Goal: Information Seeking & Learning: Learn about a topic

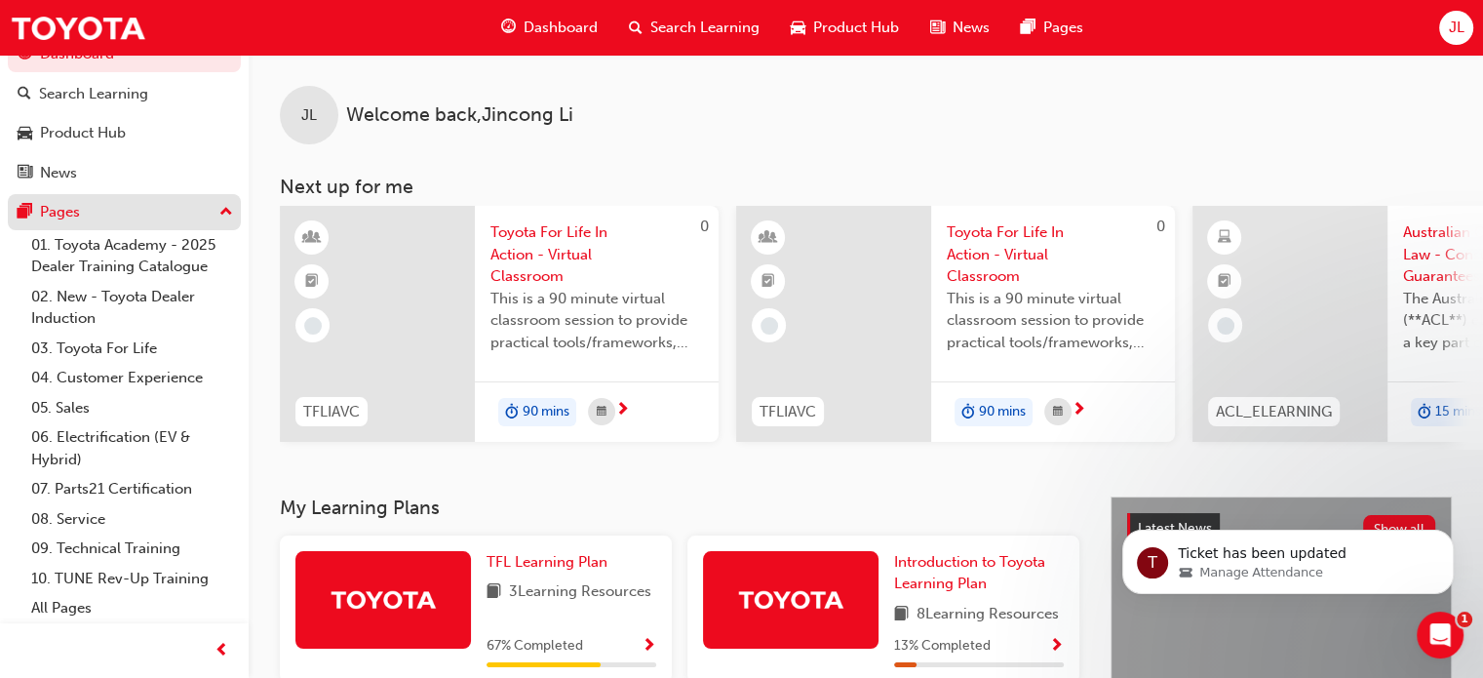
scroll to position [31, 0]
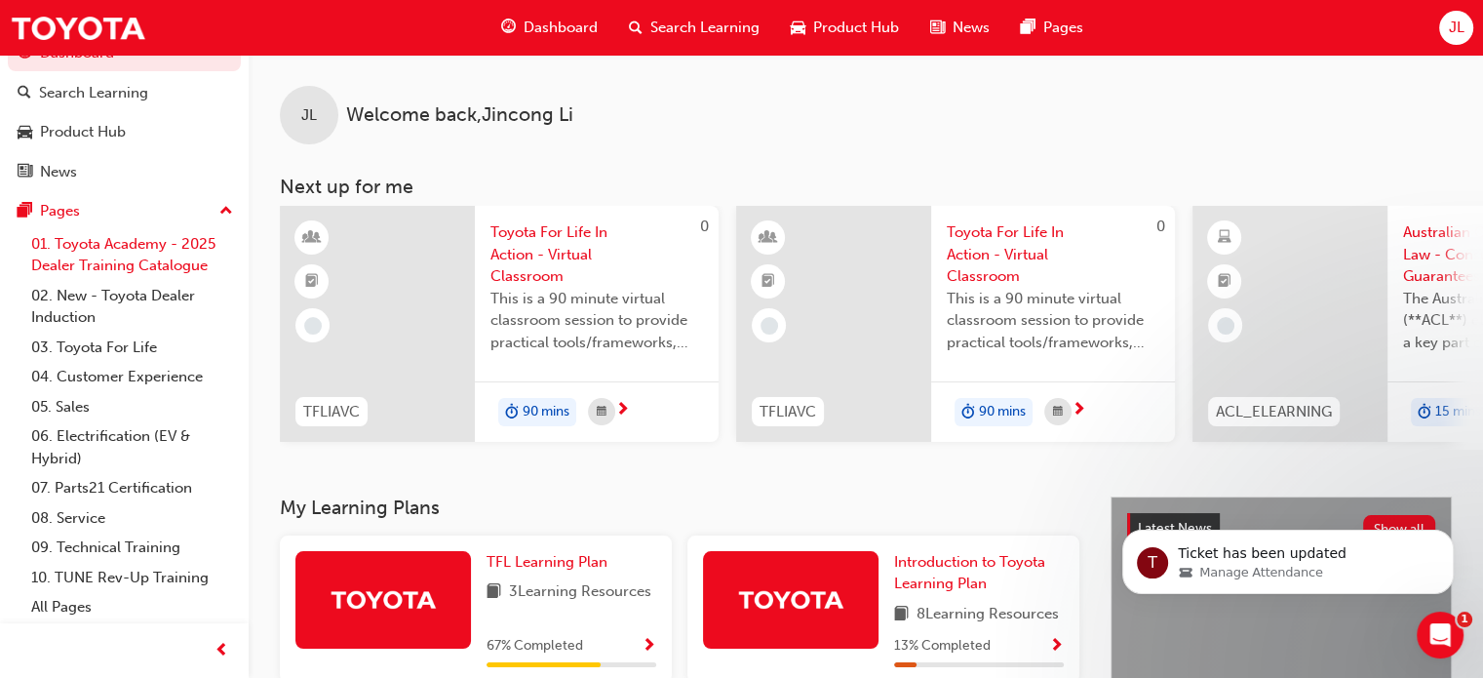
click at [144, 268] on link "01. Toyota Academy - 2025 Dealer Training Catalogue" at bounding box center [131, 255] width 217 height 52
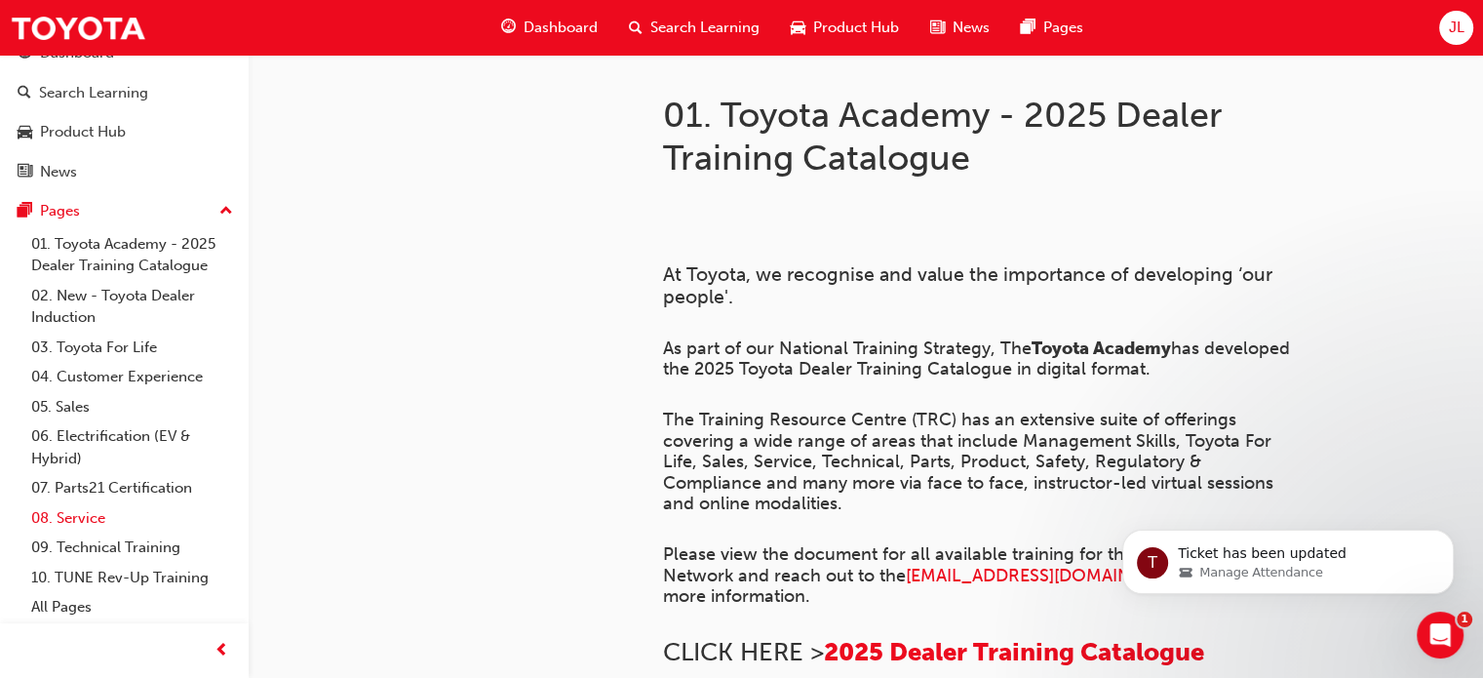
click at [103, 526] on link "08. Service" at bounding box center [131, 518] width 217 height 30
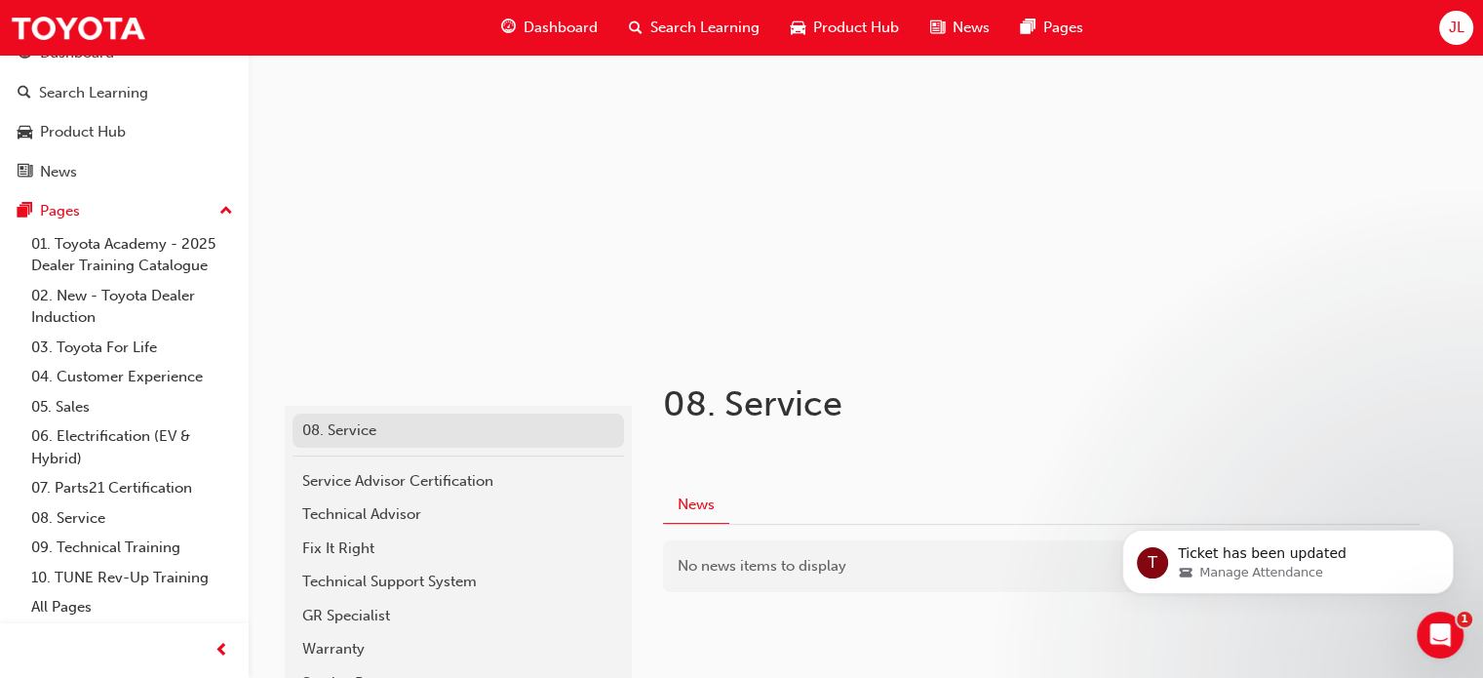
scroll to position [257, 0]
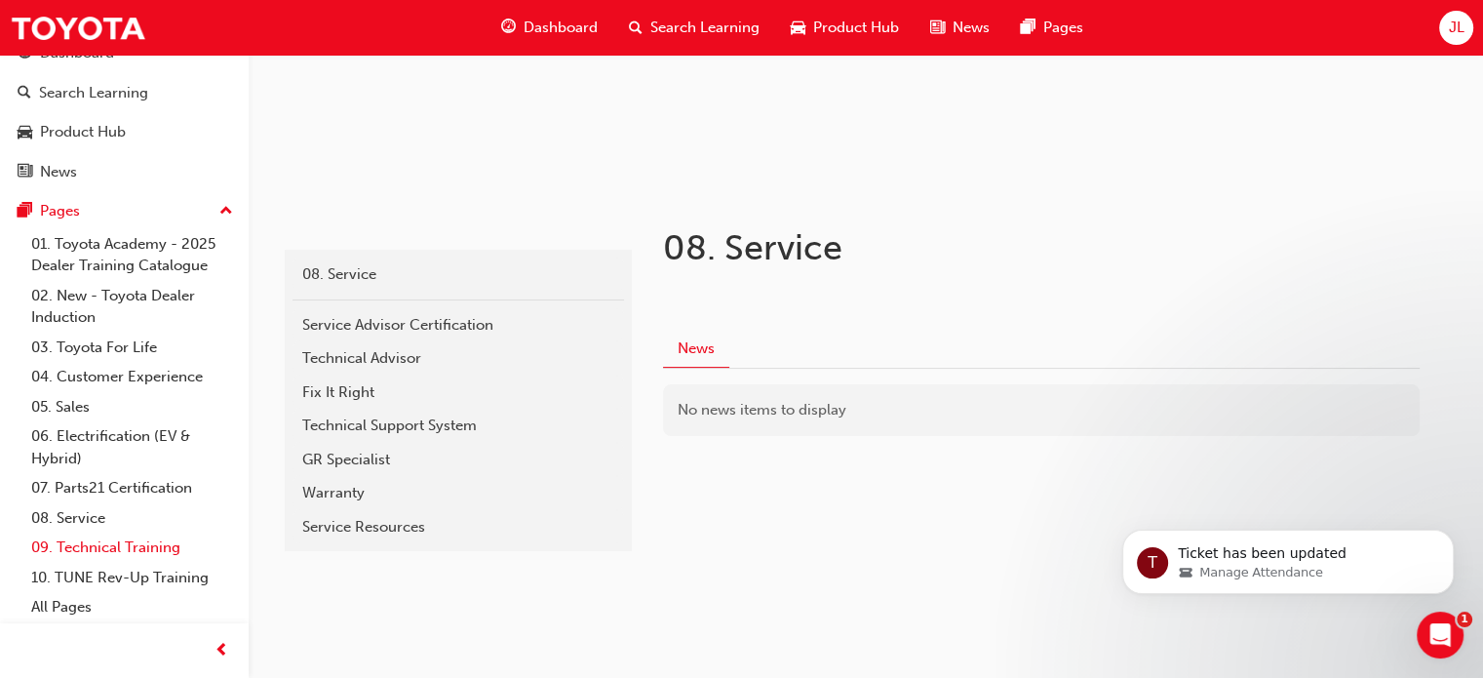
click at [112, 541] on link "09. Technical Training" at bounding box center [131, 547] width 217 height 30
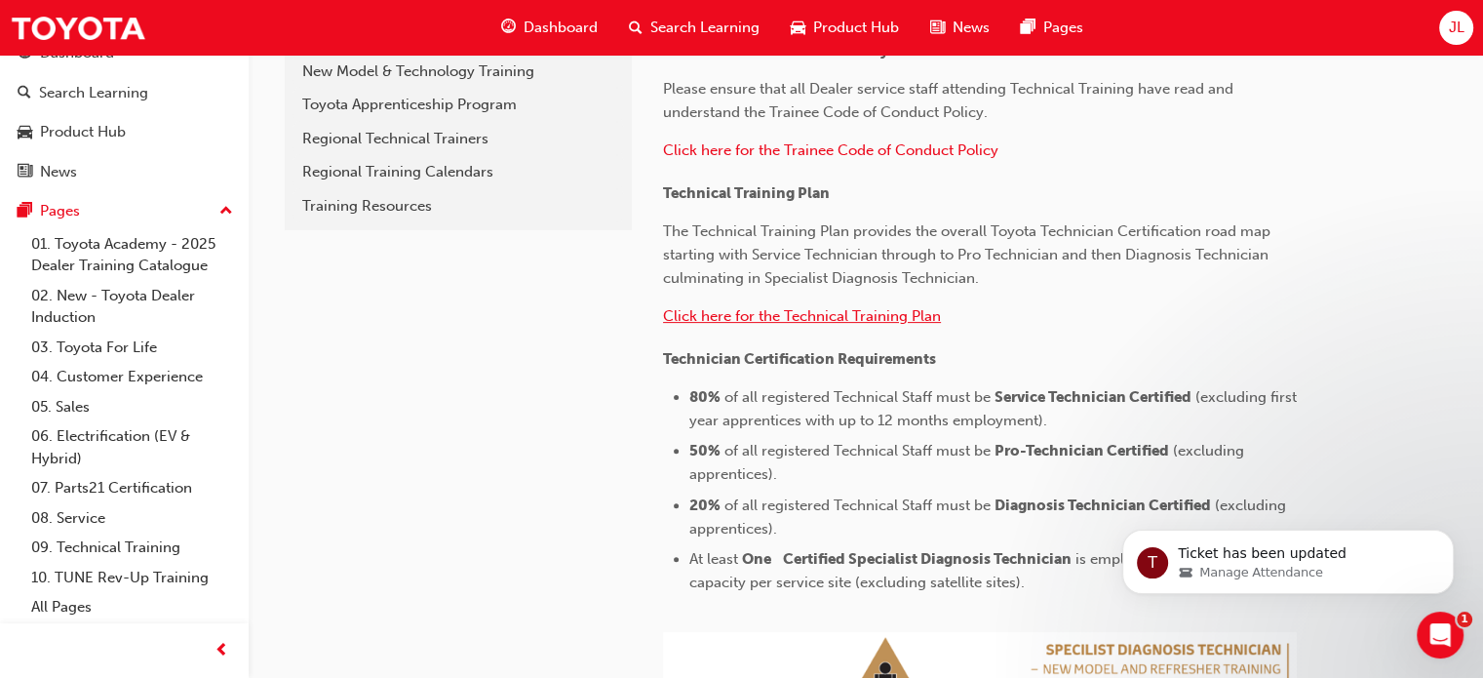
scroll to position [488, 0]
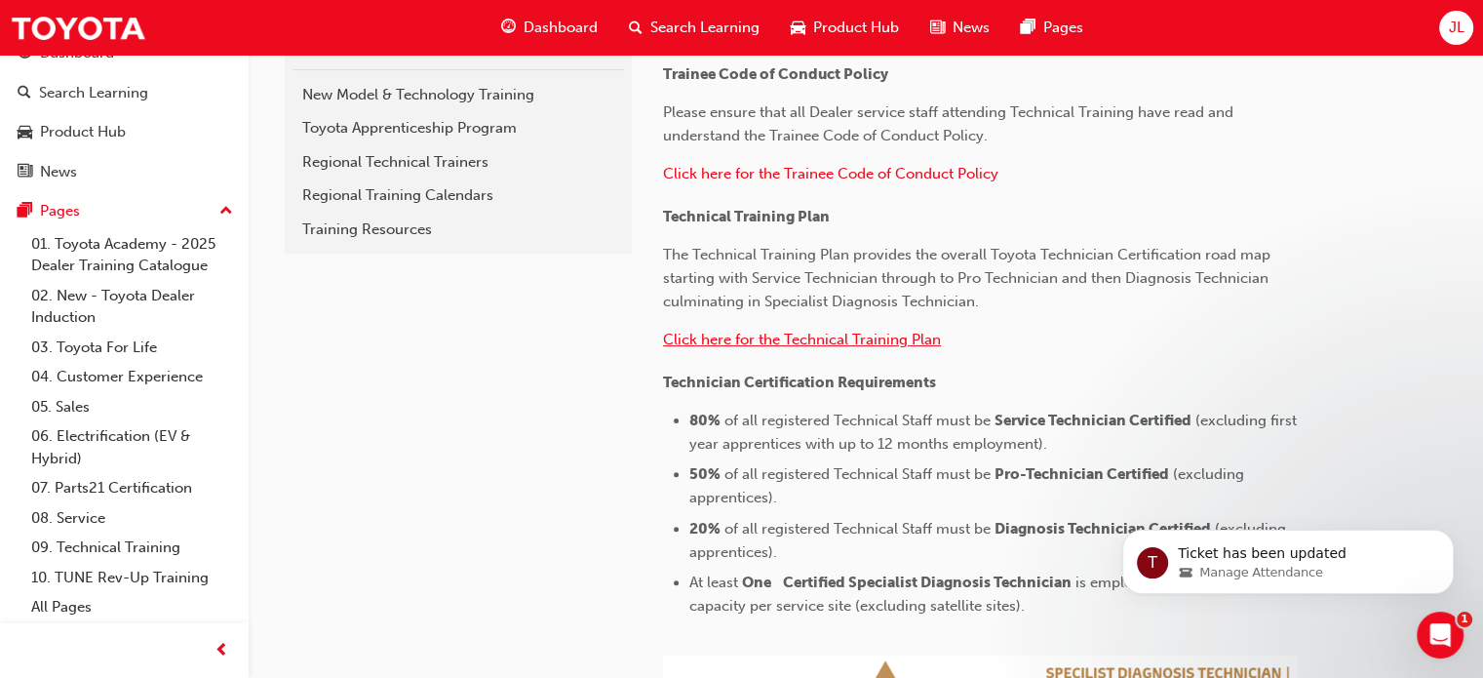
click at [790, 339] on span "Click here for the Technical Training Plan" at bounding box center [802, 340] width 278 height 18
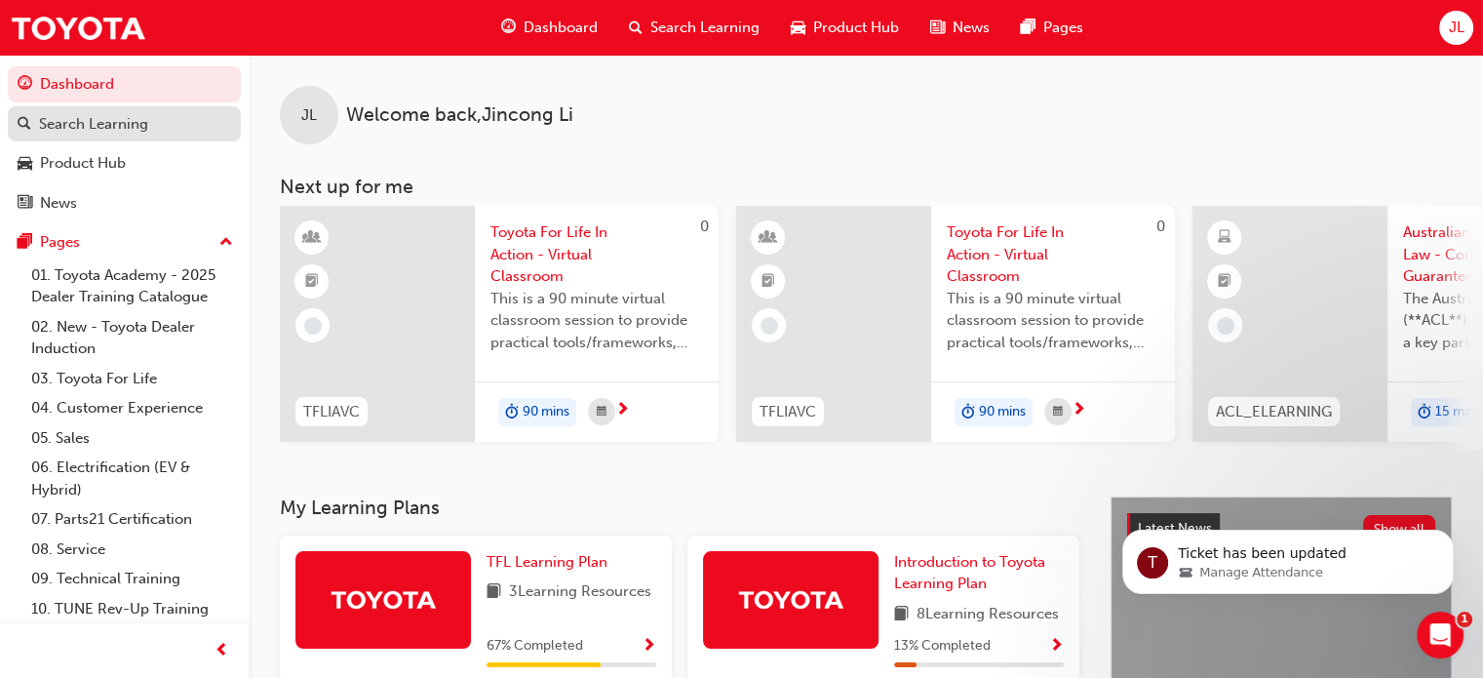
click at [113, 123] on div "Search Learning" at bounding box center [93, 124] width 109 height 22
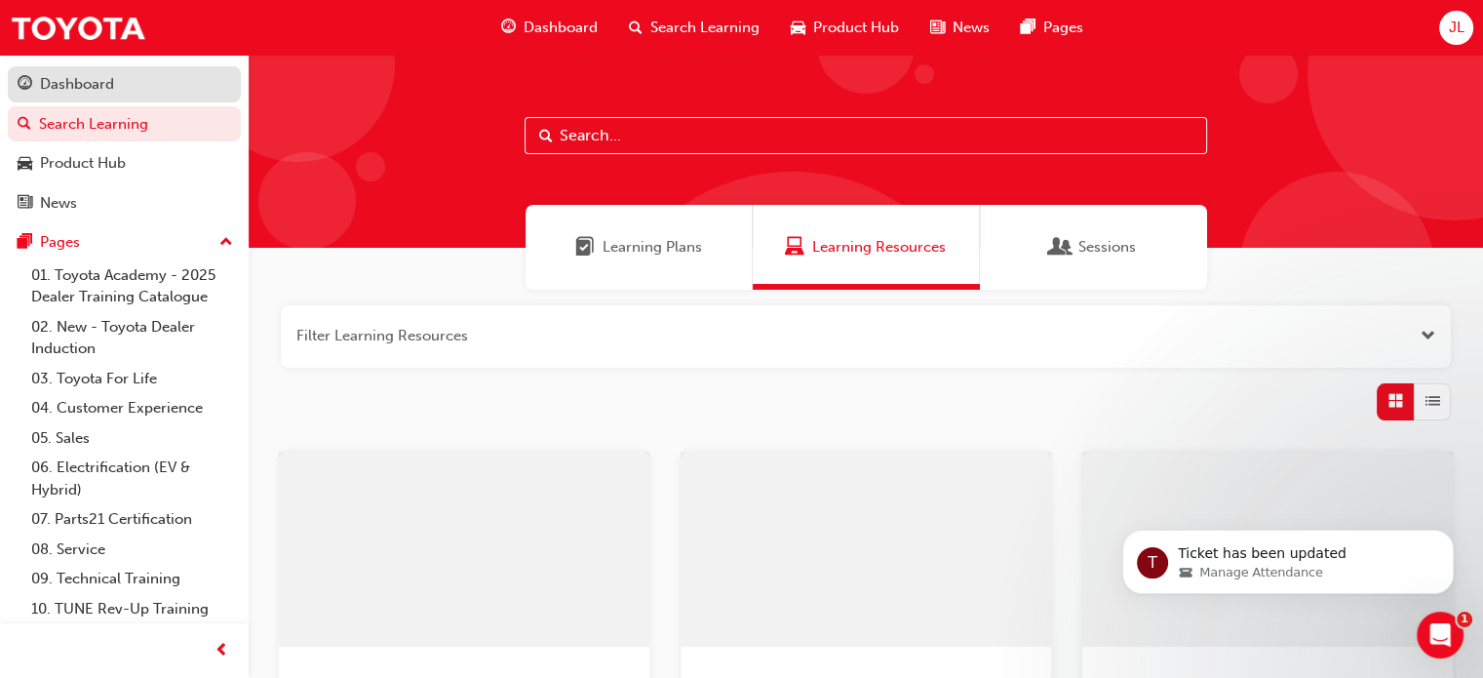
click at [89, 89] on div "Dashboard" at bounding box center [77, 84] width 74 height 22
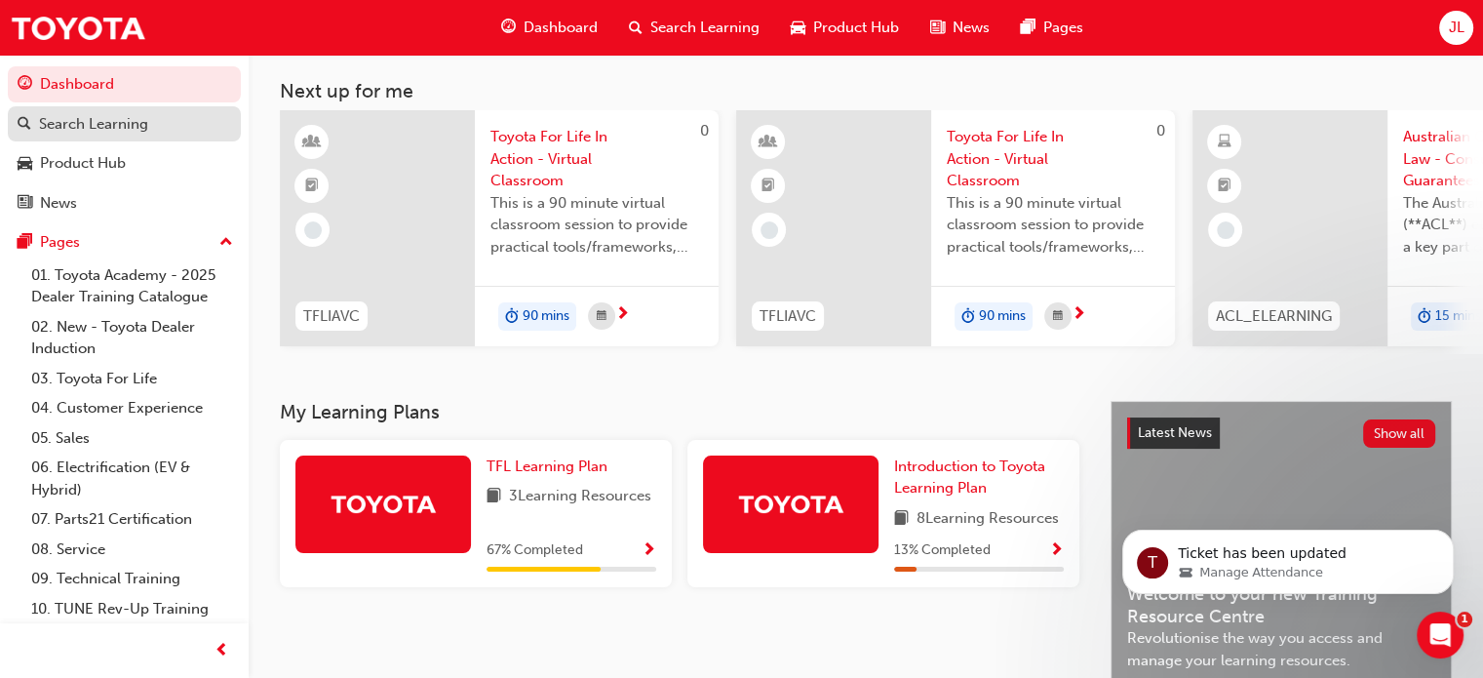
click at [164, 124] on div "Search Learning" at bounding box center [125, 124] width 214 height 24
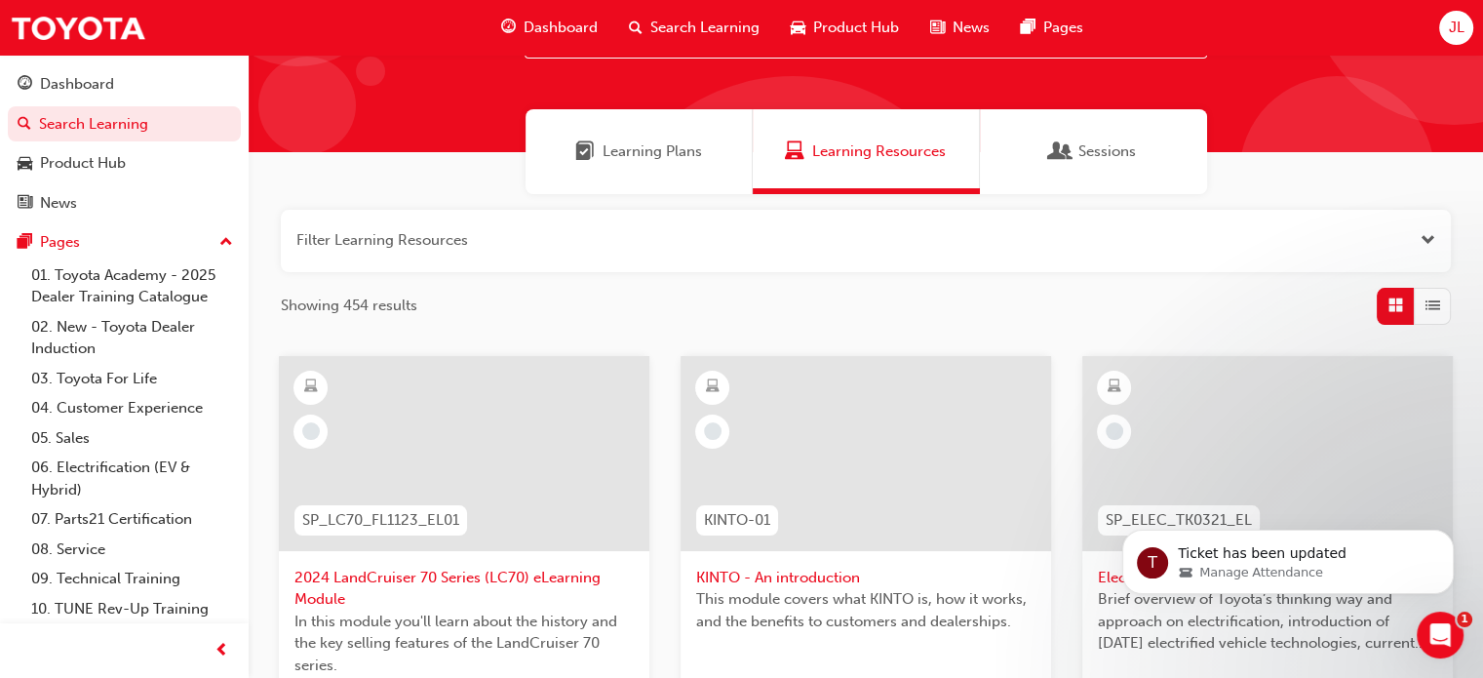
click at [685, 163] on div "Learning Plans" at bounding box center [639, 151] width 227 height 85
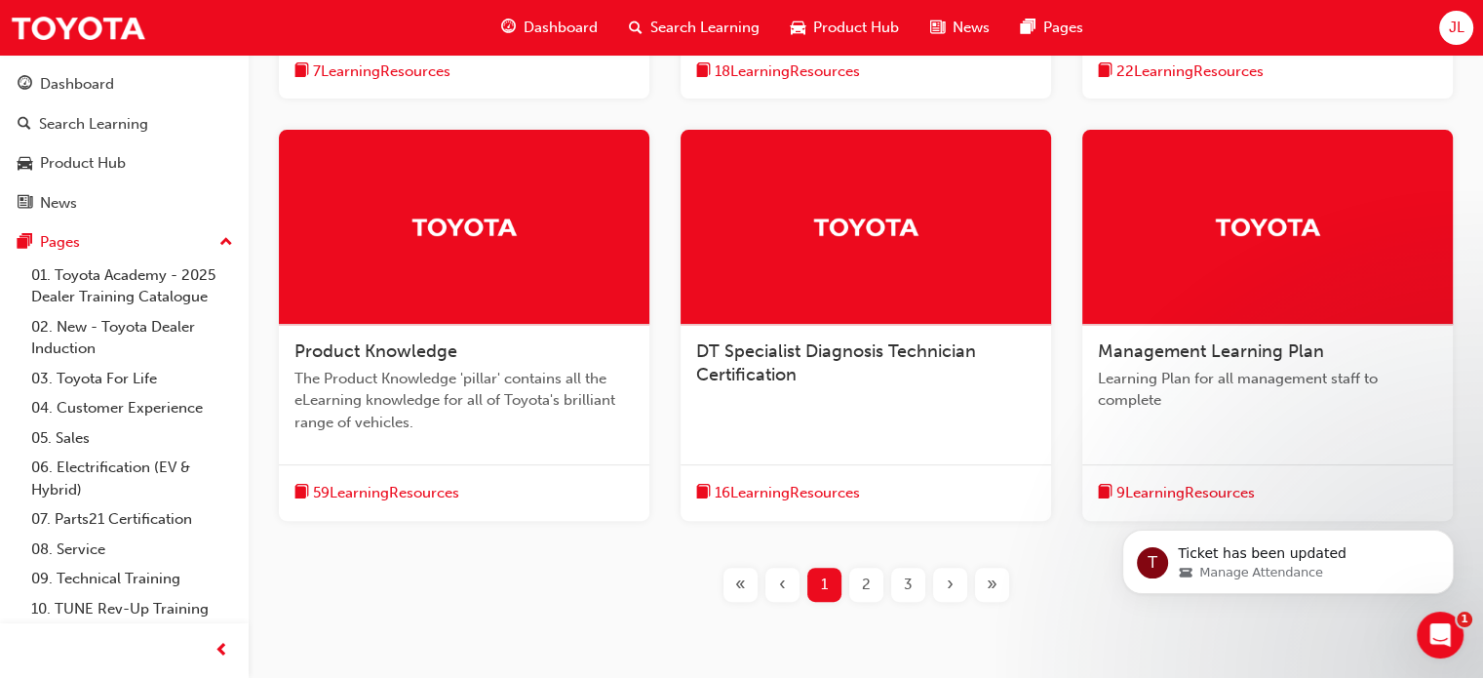
scroll to position [780, 0]
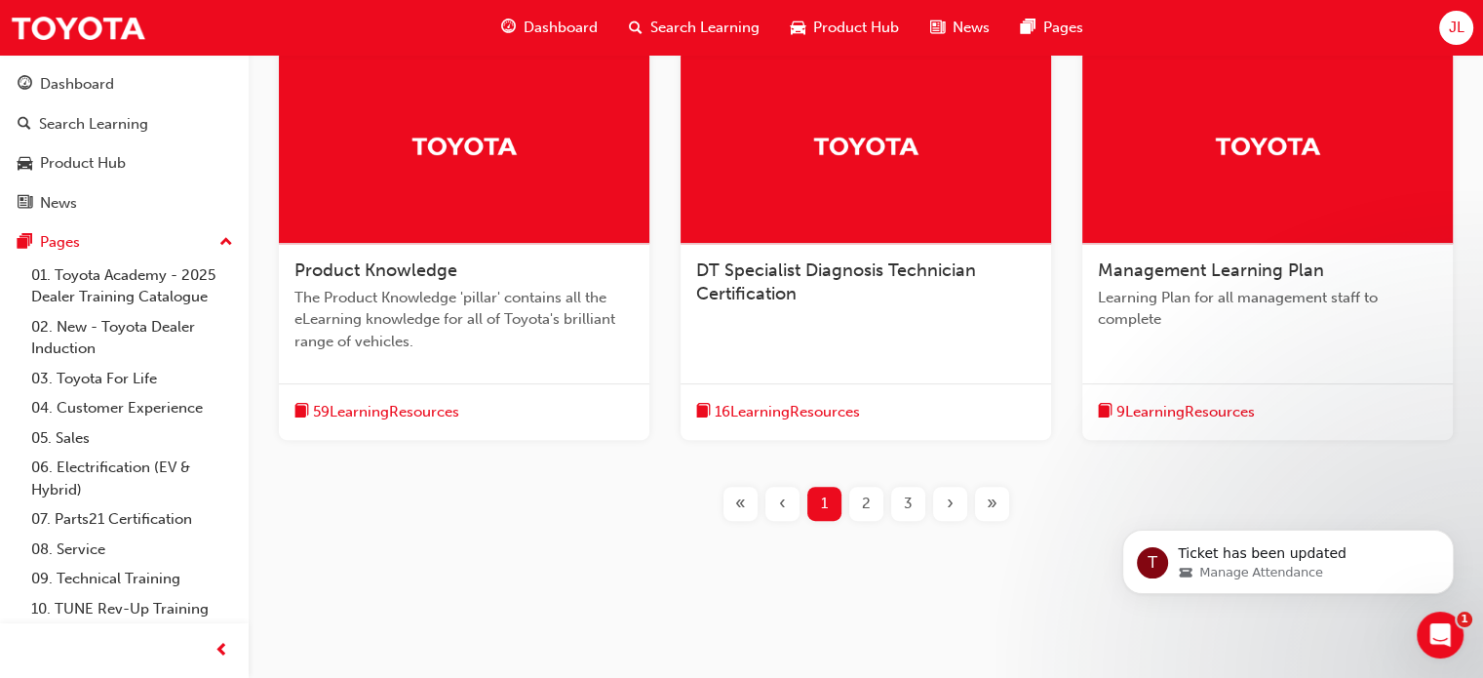
click at [869, 513] on span "2" at bounding box center [866, 503] width 9 height 22
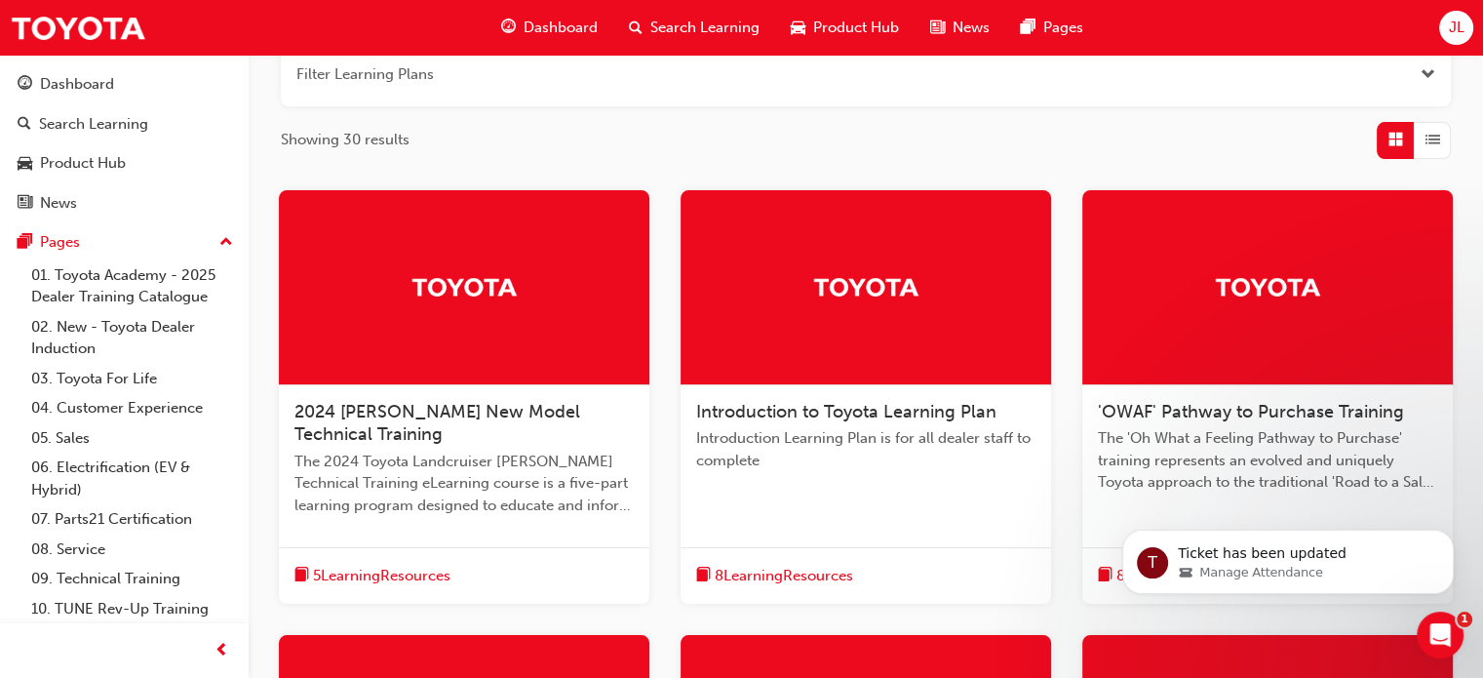
scroll to position [749, 0]
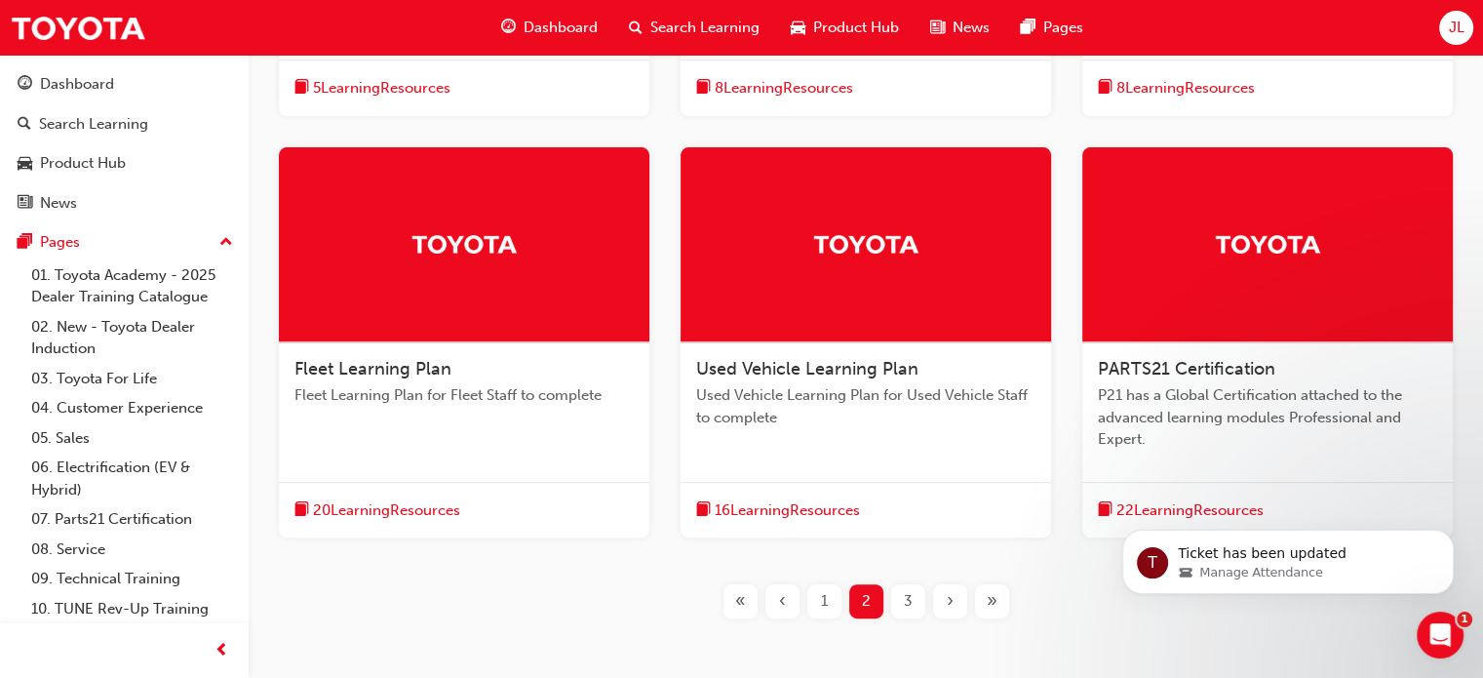
click at [901, 597] on div "3" at bounding box center [908, 601] width 34 height 34
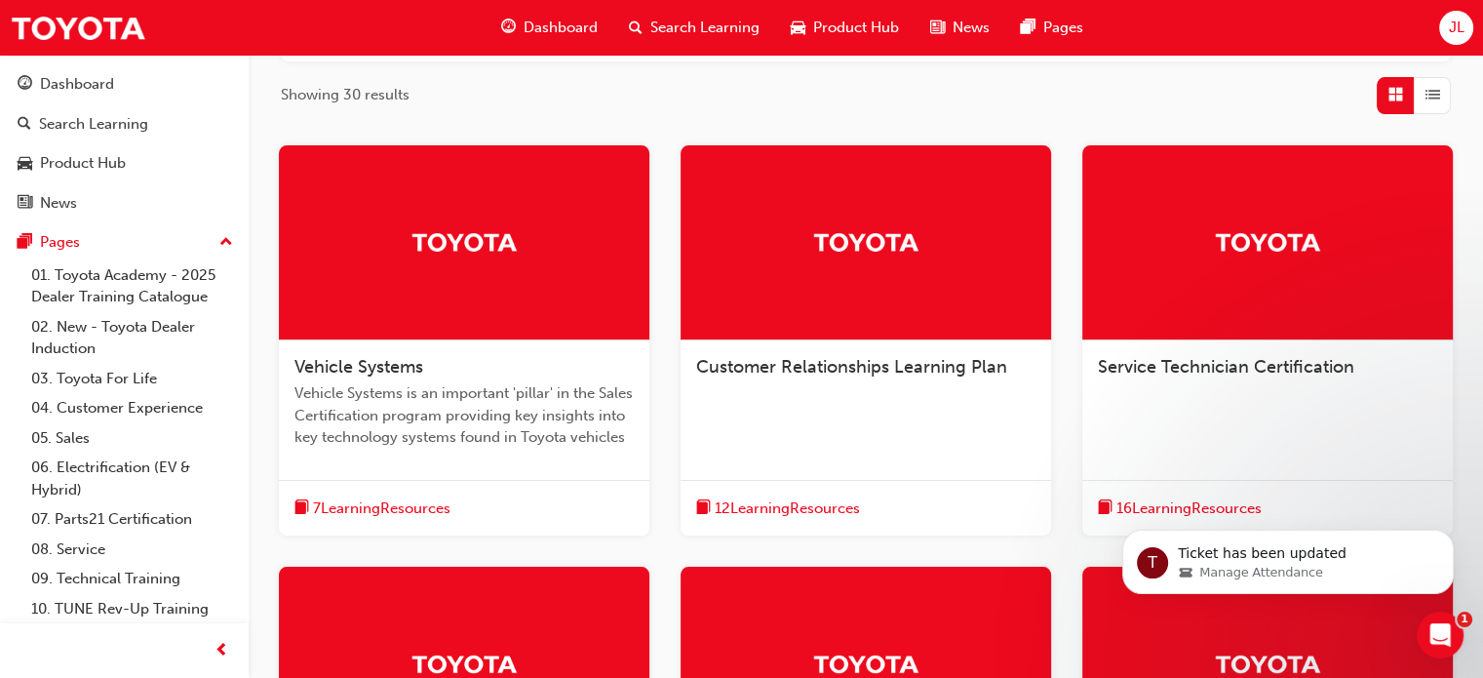
scroll to position [261, 0]
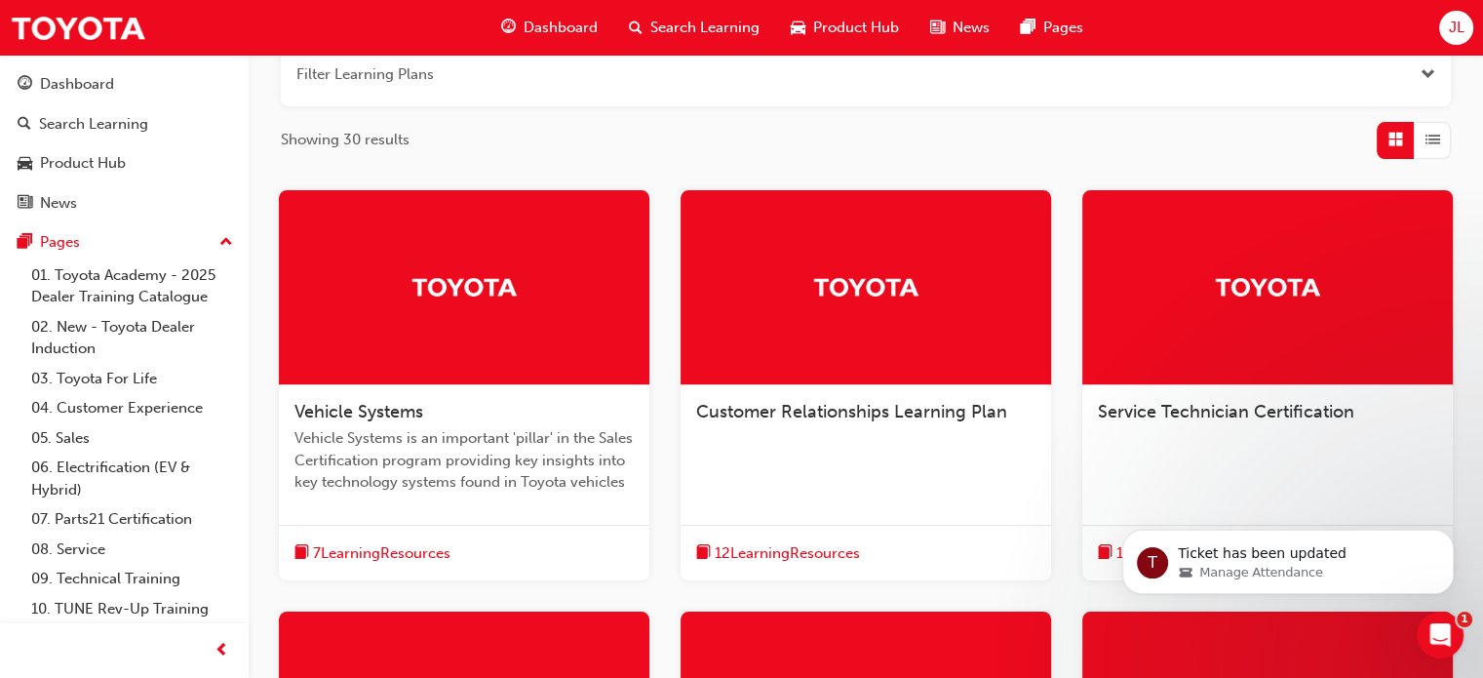
click at [1235, 343] on div at bounding box center [1267, 287] width 371 height 195
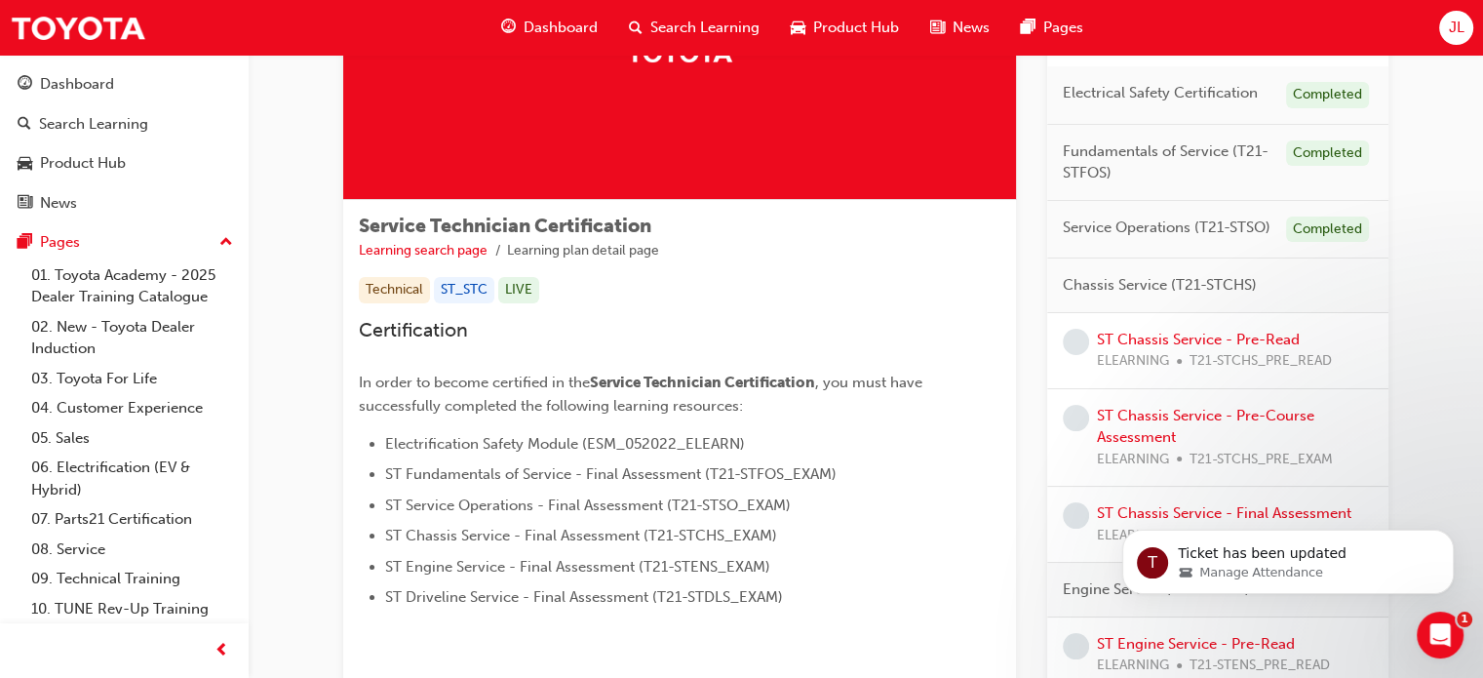
scroll to position [195, 0]
click at [1241, 337] on link "ST Chassis Service - Pre-Read" at bounding box center [1198, 339] width 203 height 18
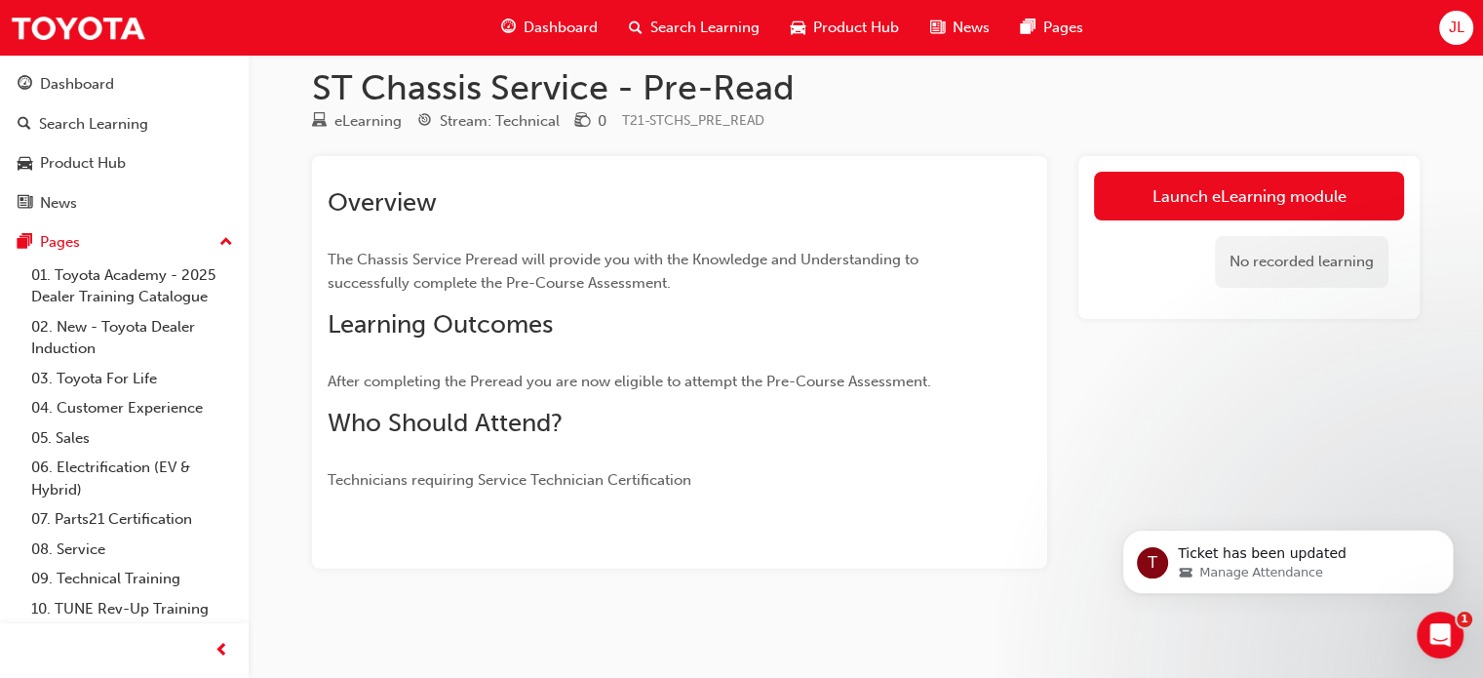
scroll to position [20, 0]
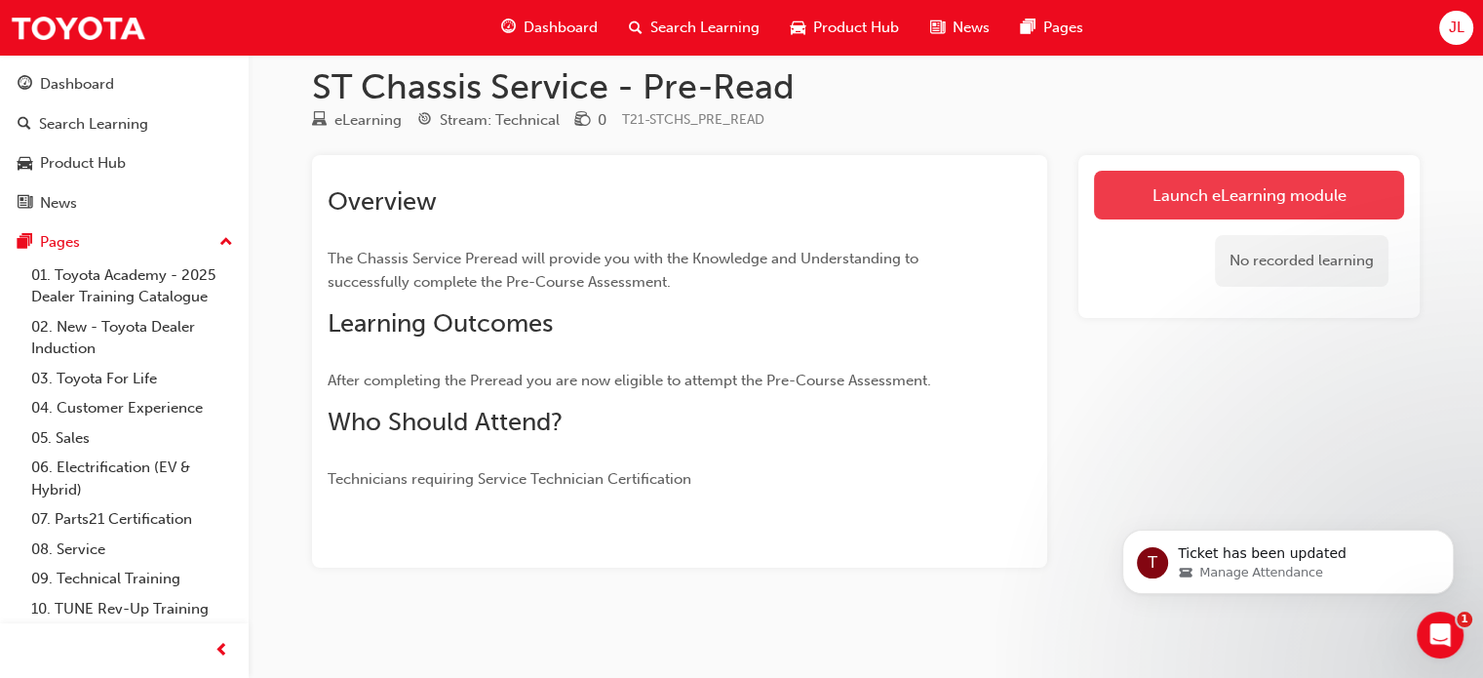
click at [1278, 201] on link "Launch eLearning module" at bounding box center [1249, 195] width 310 height 49
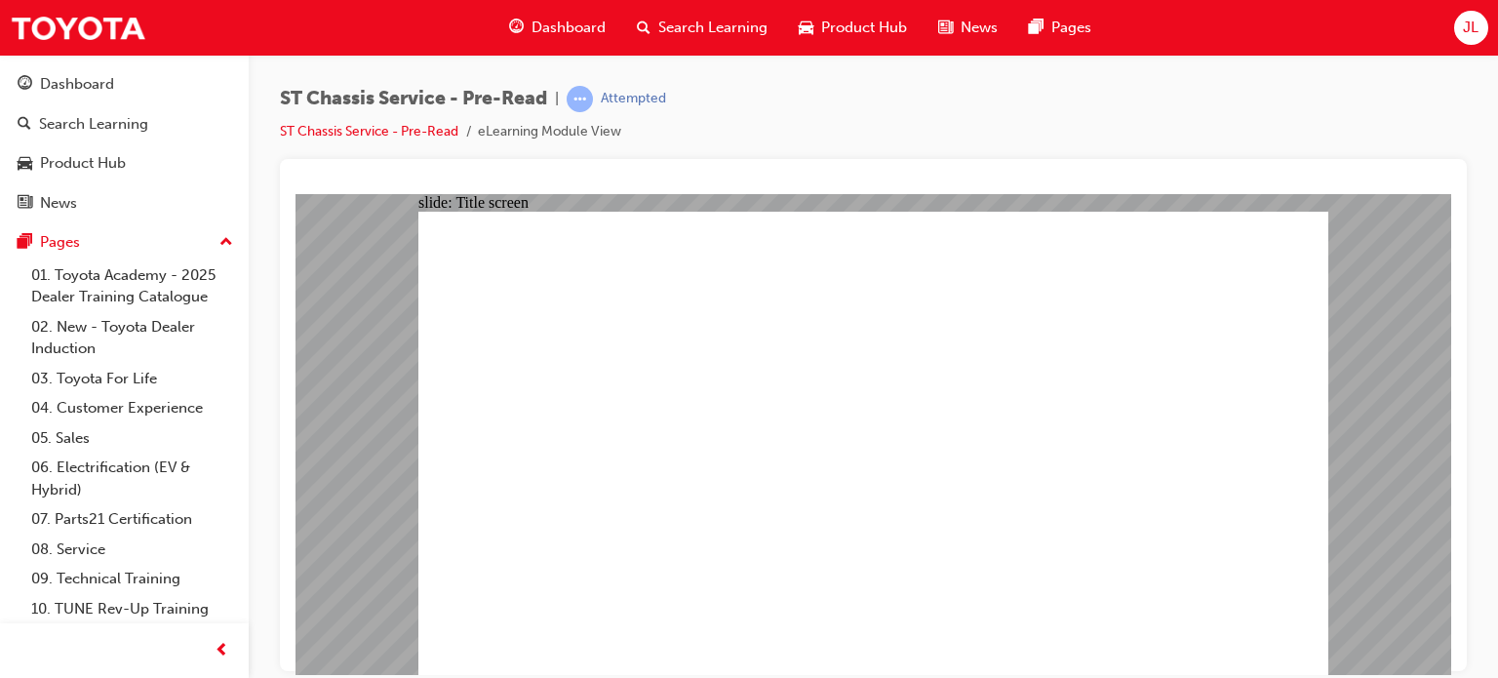
click at [101, 580] on link "09. Technical Training" at bounding box center [131, 579] width 217 height 30
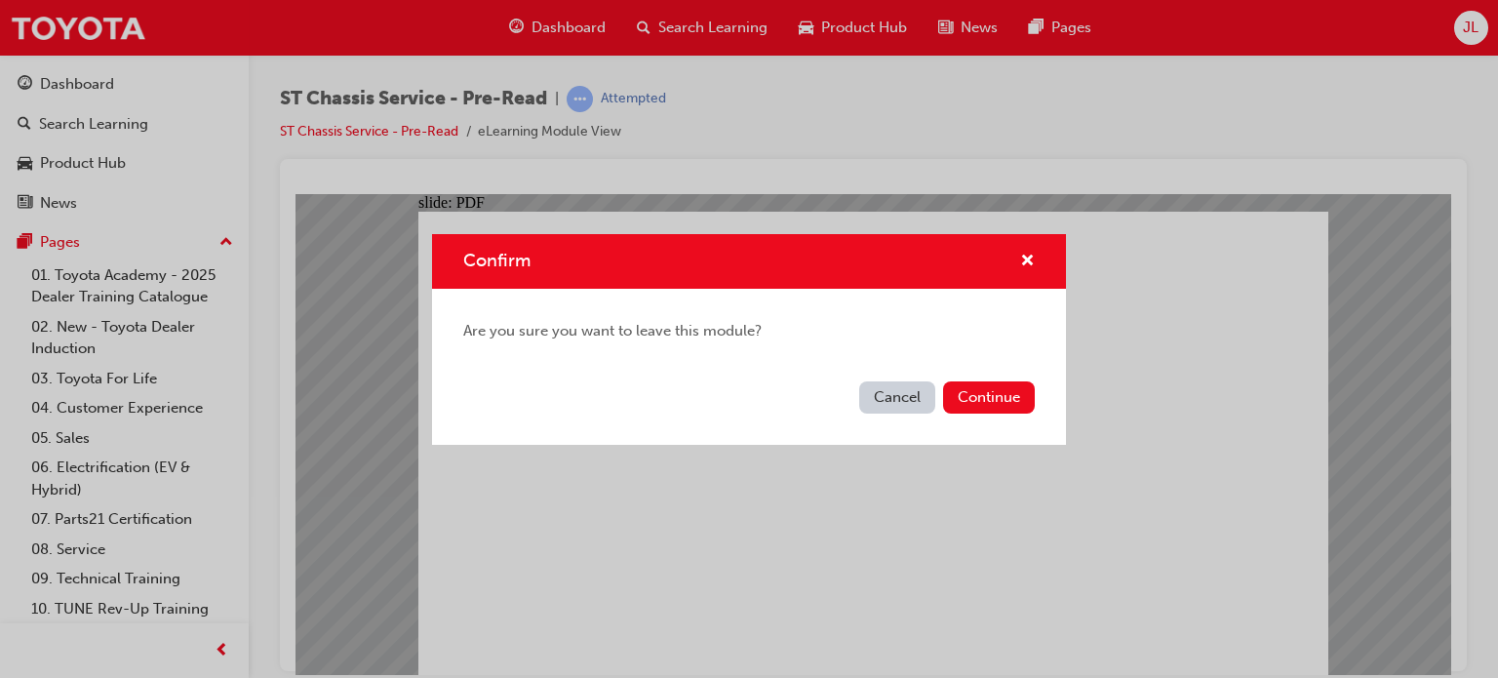
click at [878, 382] on button "Cancel" at bounding box center [897, 397] width 76 height 32
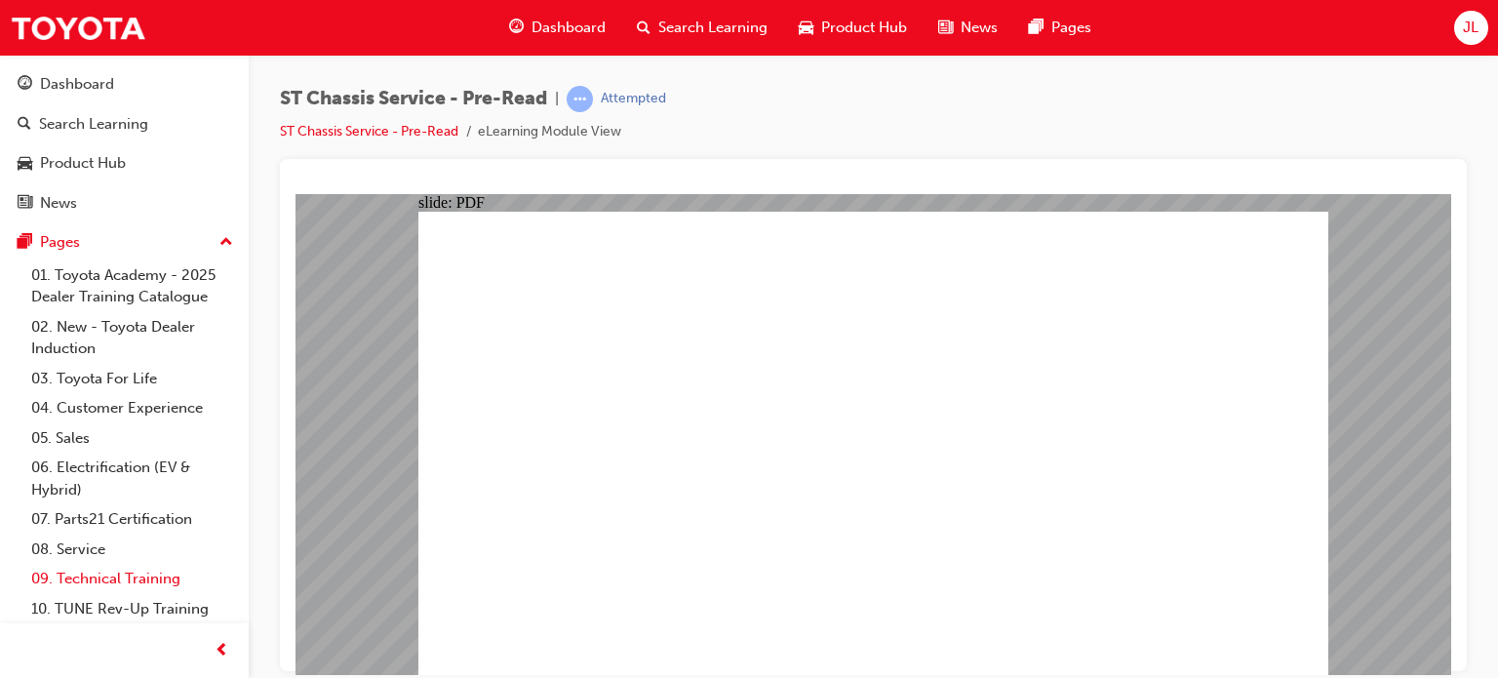
click at [112, 580] on link "09. Technical Training" at bounding box center [131, 579] width 217 height 30
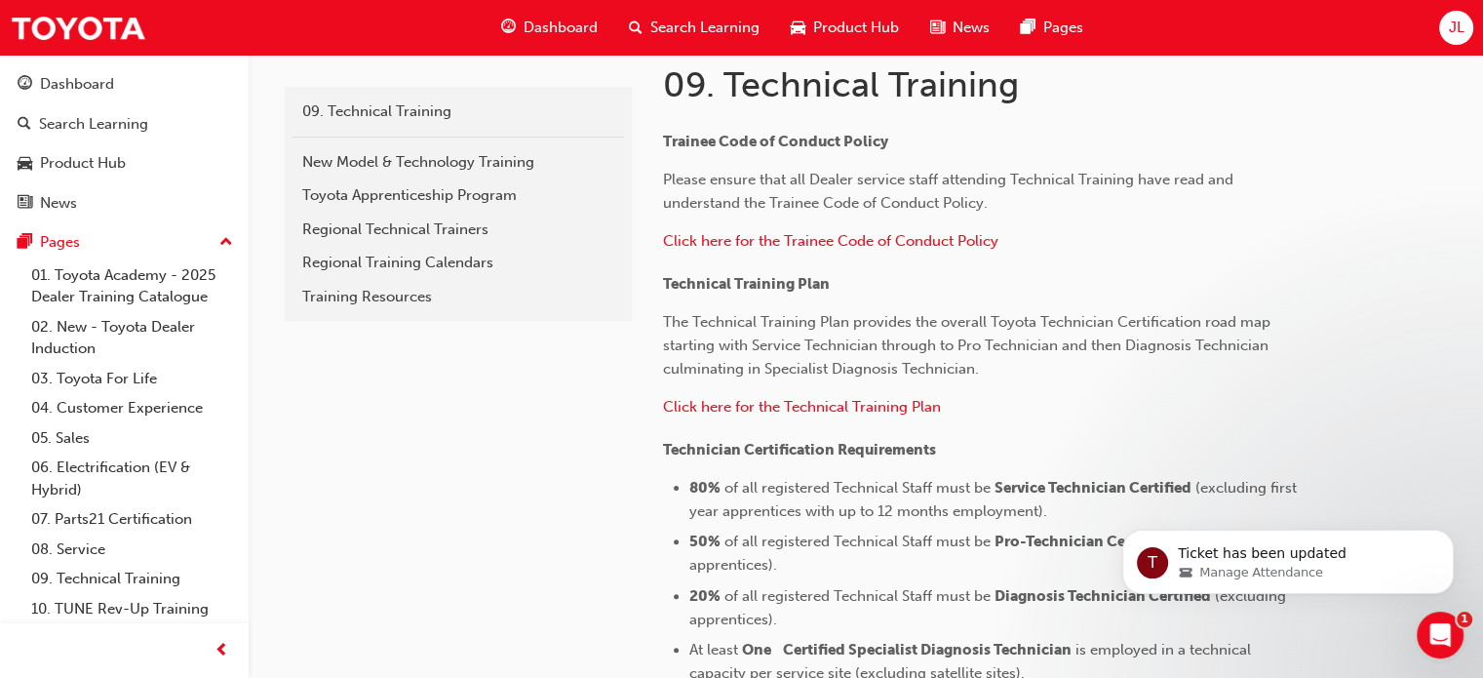
scroll to position [488, 0]
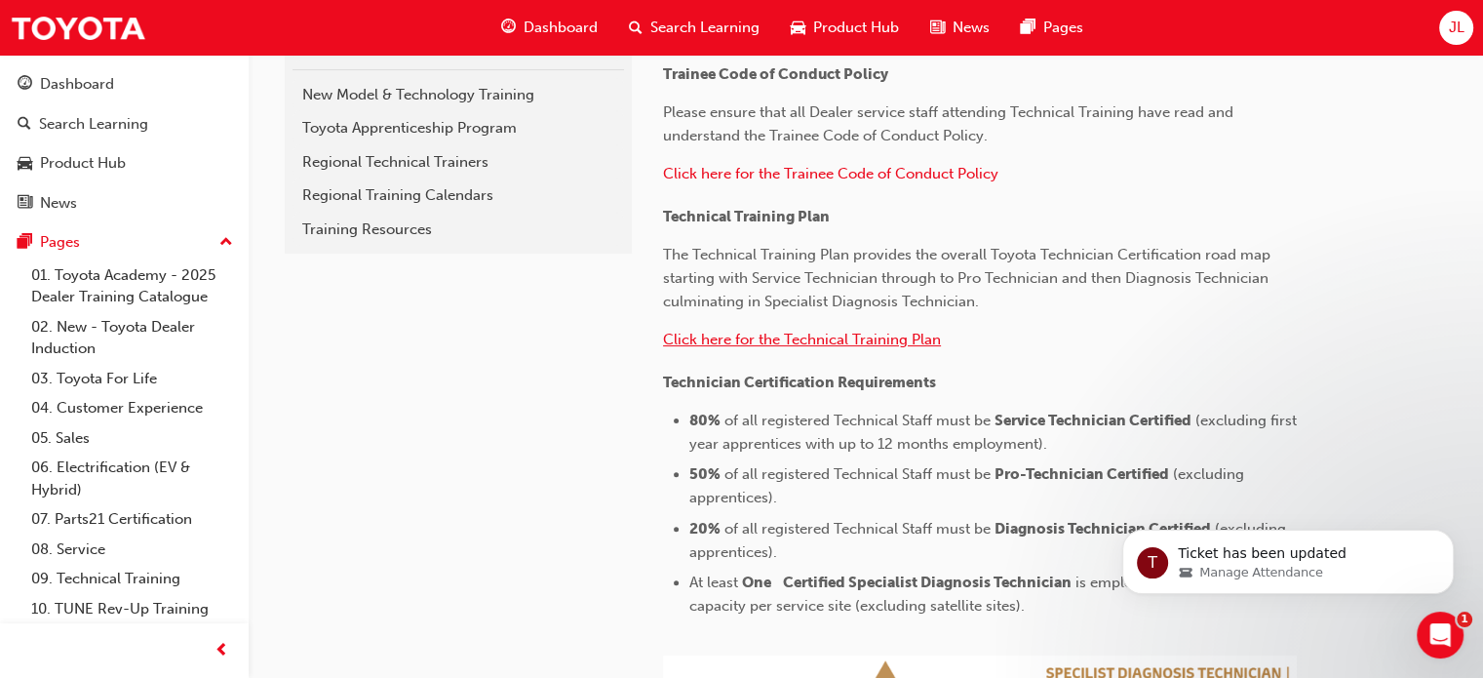
click at [882, 342] on span "Click here for the Technical Training Plan" at bounding box center [802, 340] width 278 height 18
